Goal: Transaction & Acquisition: Purchase product/service

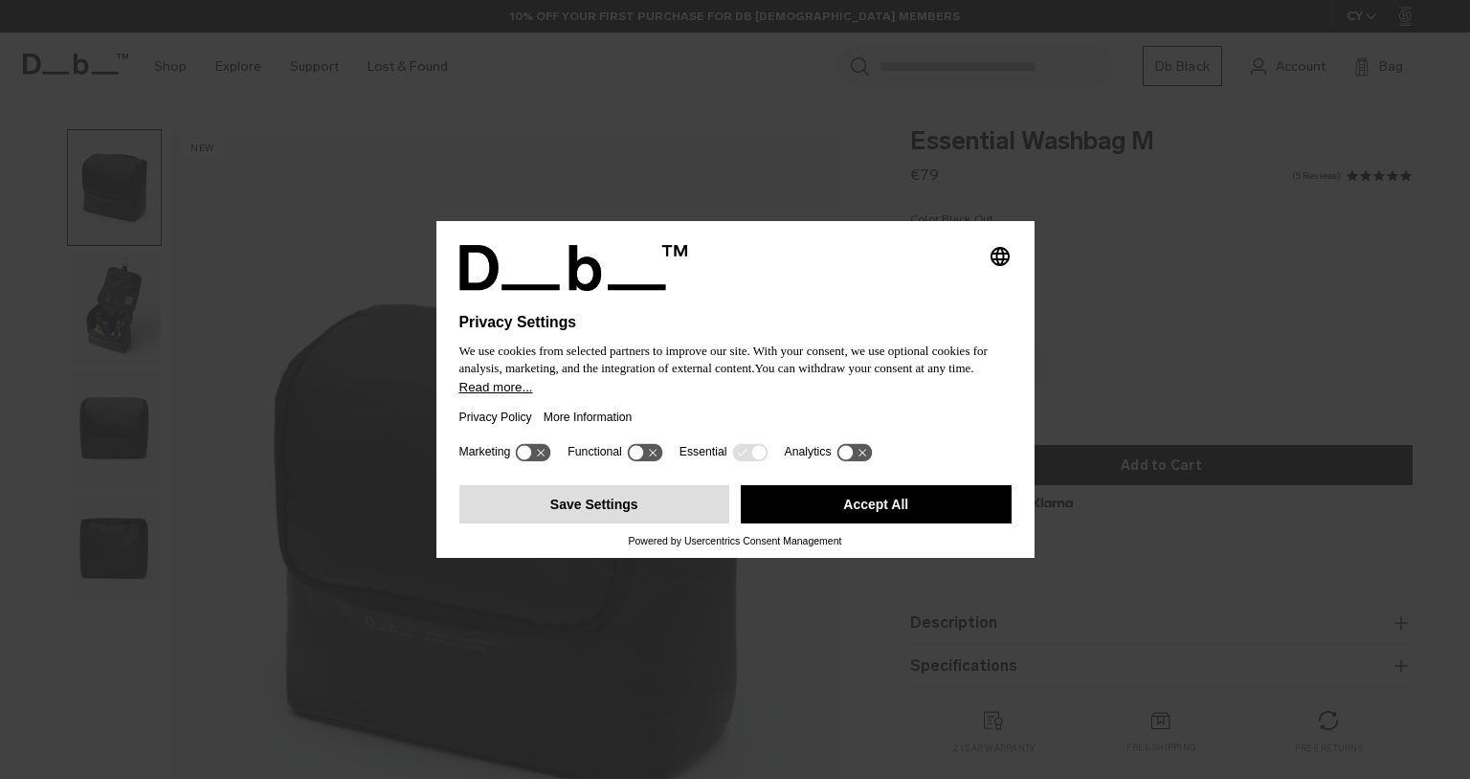
click at [630, 521] on button "Save Settings" at bounding box center [594, 504] width 271 height 38
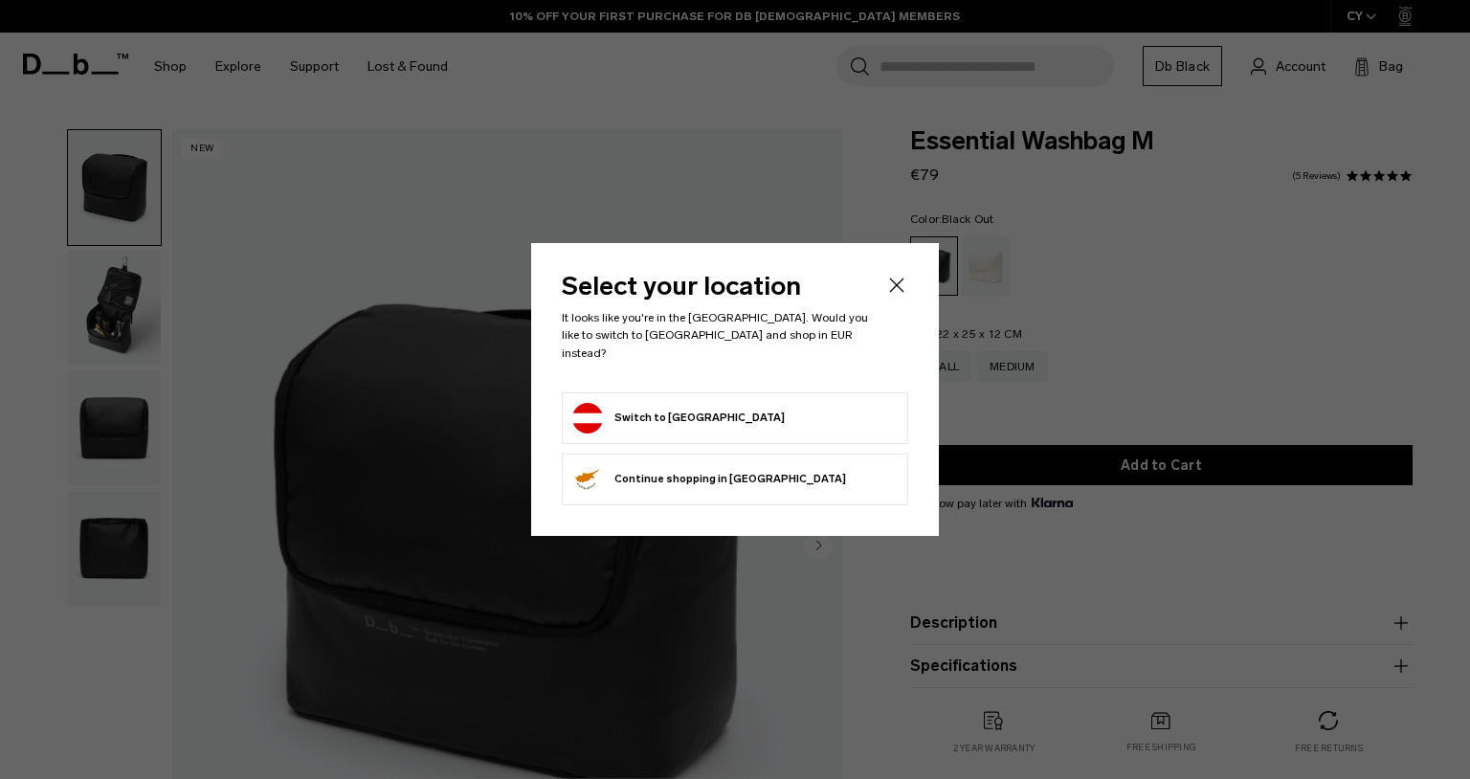
click at [735, 417] on form "Switch to Austria" at bounding box center [734, 418] width 325 height 31
click at [660, 404] on button "Switch to Austria" at bounding box center [678, 418] width 212 height 31
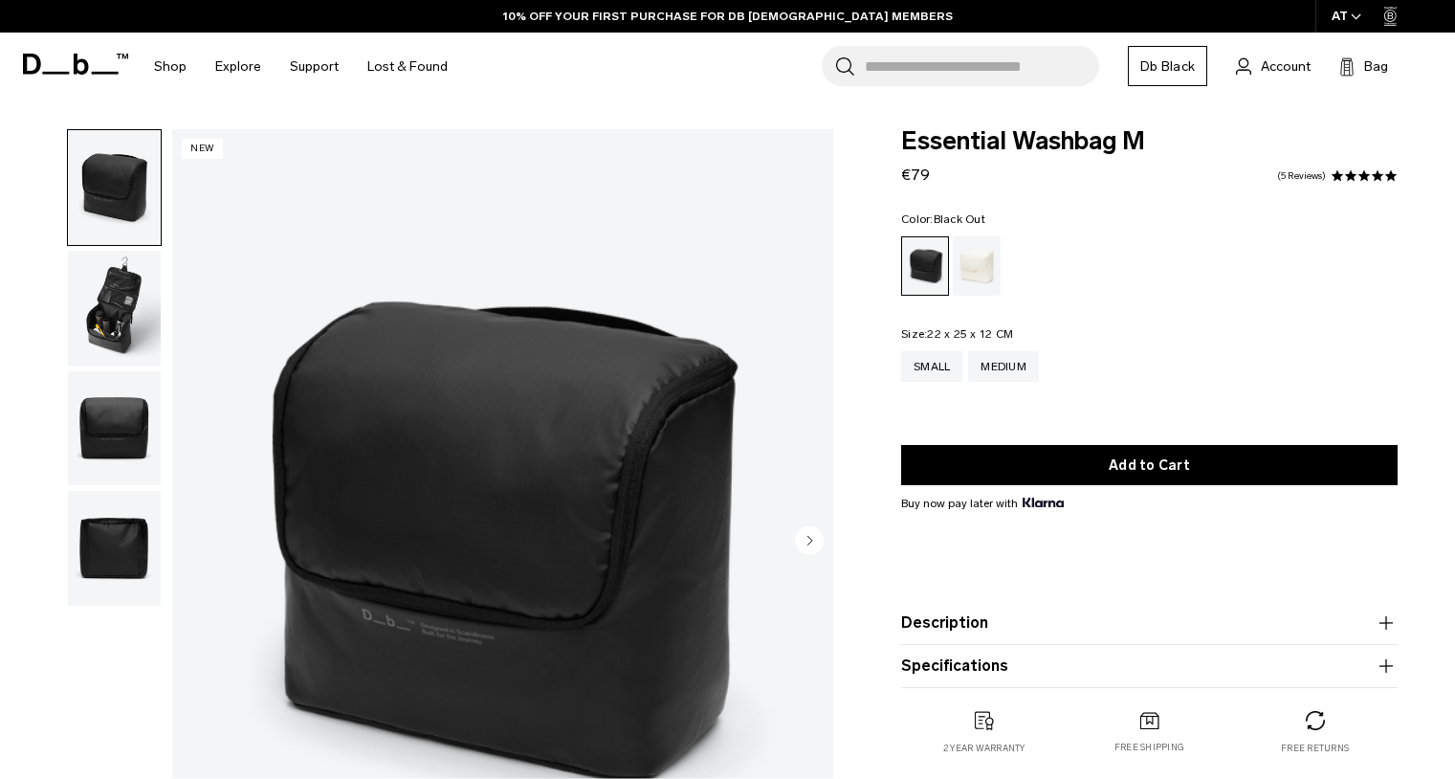
click at [117, 308] on img "button" at bounding box center [114, 308] width 93 height 115
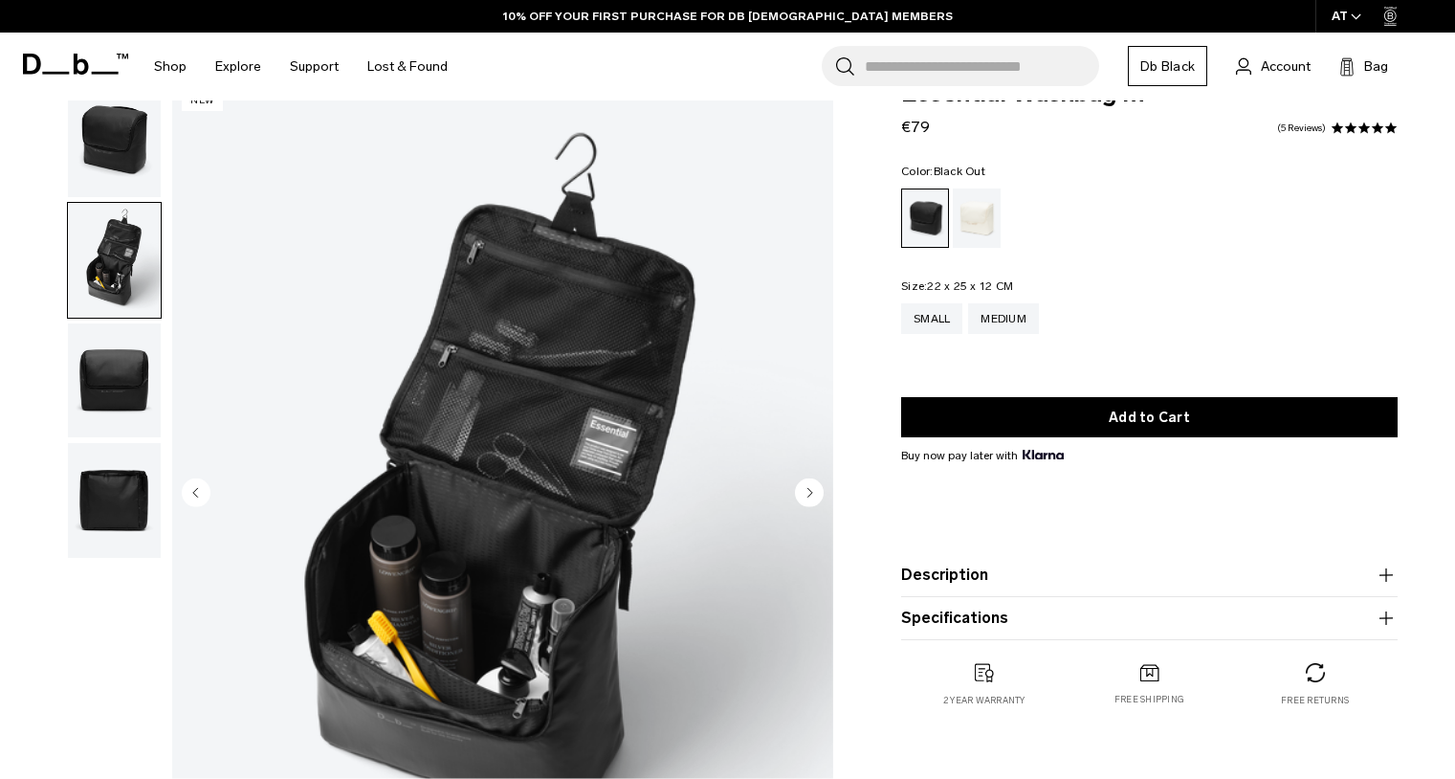
scroll to position [49, 0]
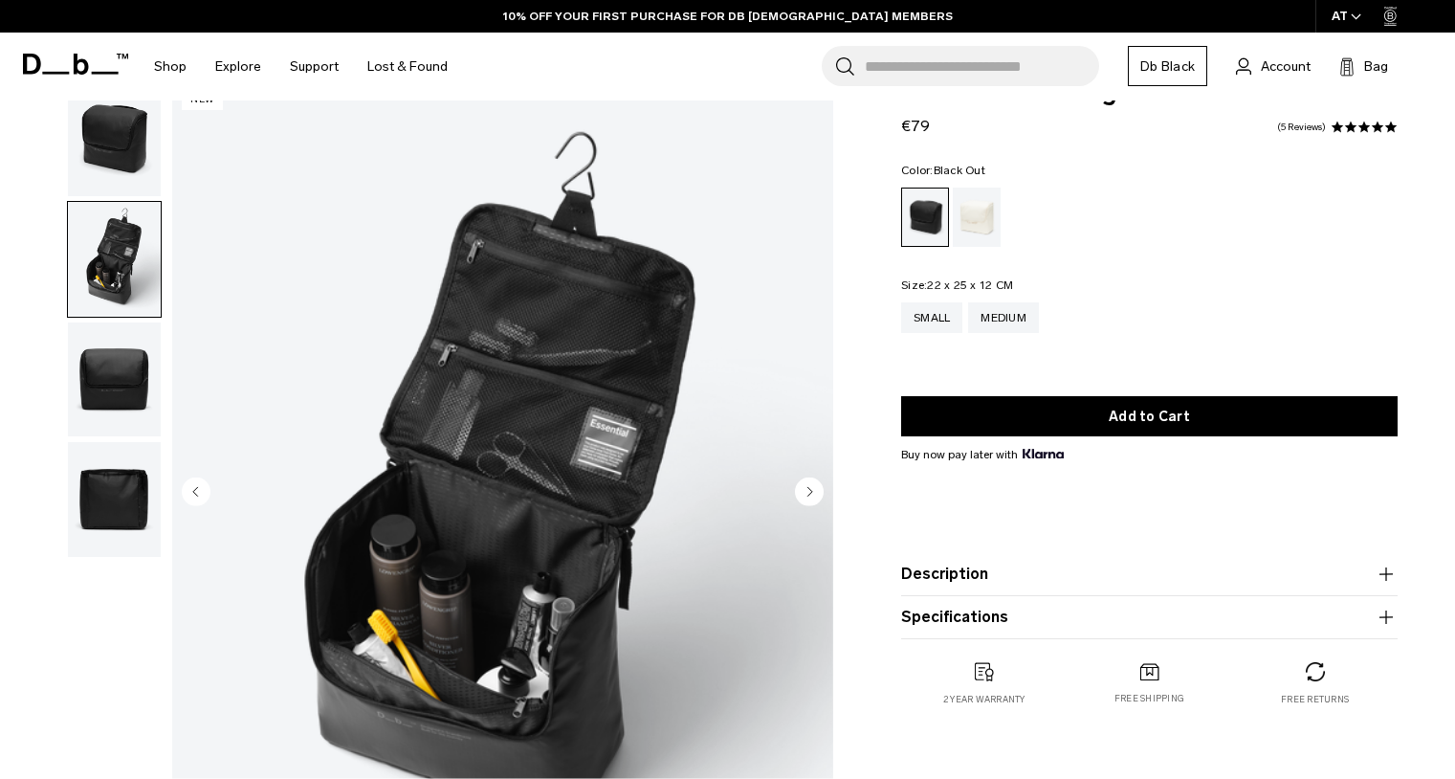
click at [124, 391] on img "button" at bounding box center [114, 379] width 93 height 115
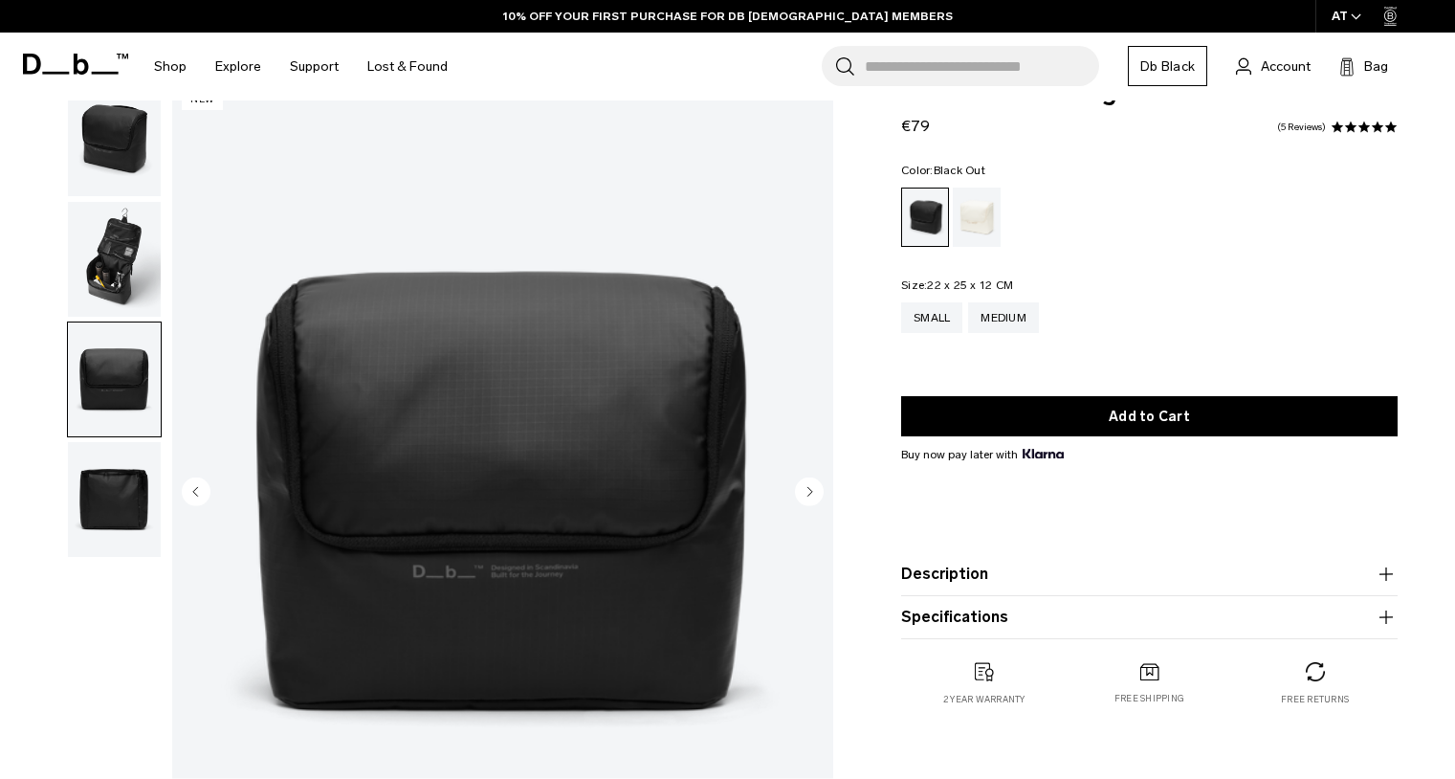
click at [109, 507] on img "button" at bounding box center [114, 499] width 93 height 115
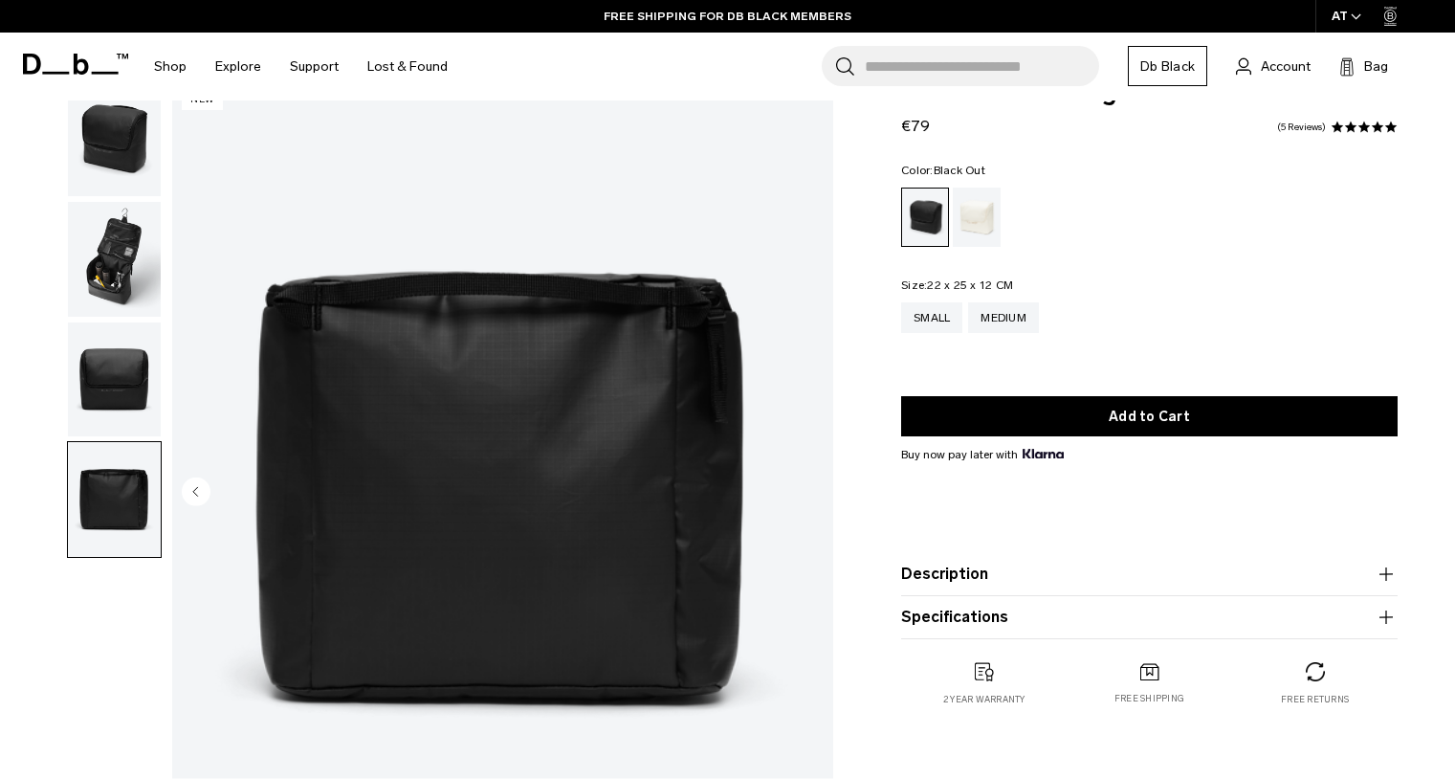
click at [122, 246] on img "button" at bounding box center [114, 259] width 93 height 115
